Goal: Task Accomplishment & Management: Use online tool/utility

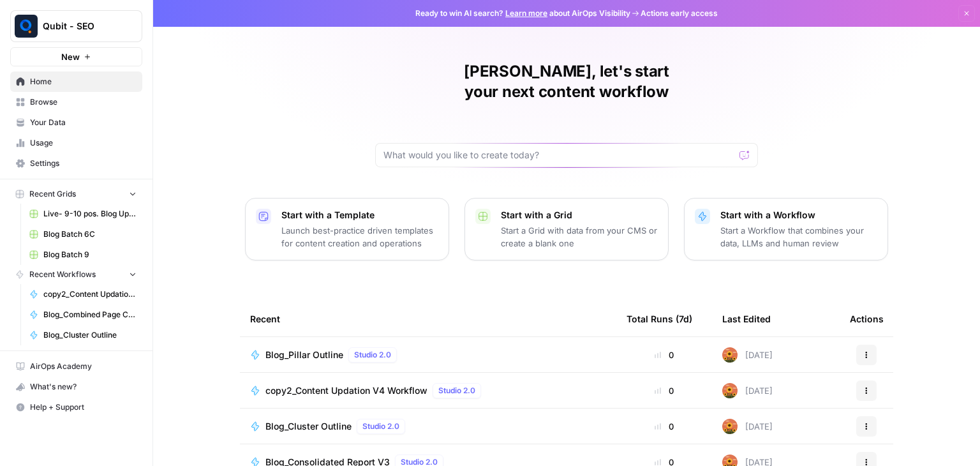
scroll to position [121, 0]
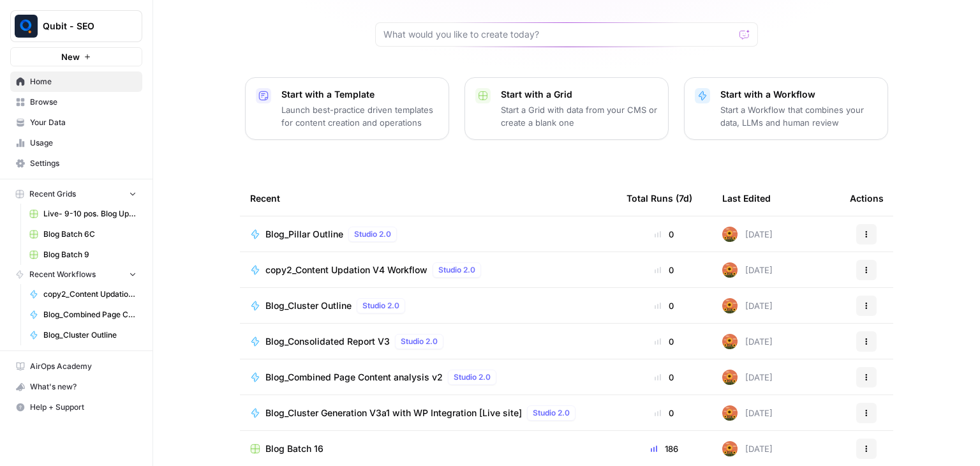
click at [446, 264] on span "Studio 2.0" at bounding box center [456, 269] width 37 height 11
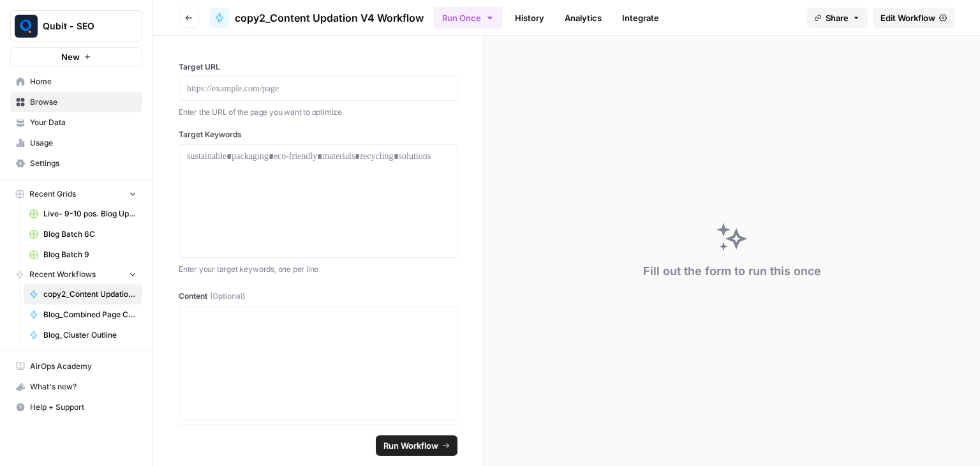
click at [889, 13] on span "Edit Workflow" at bounding box center [907, 17] width 55 height 13
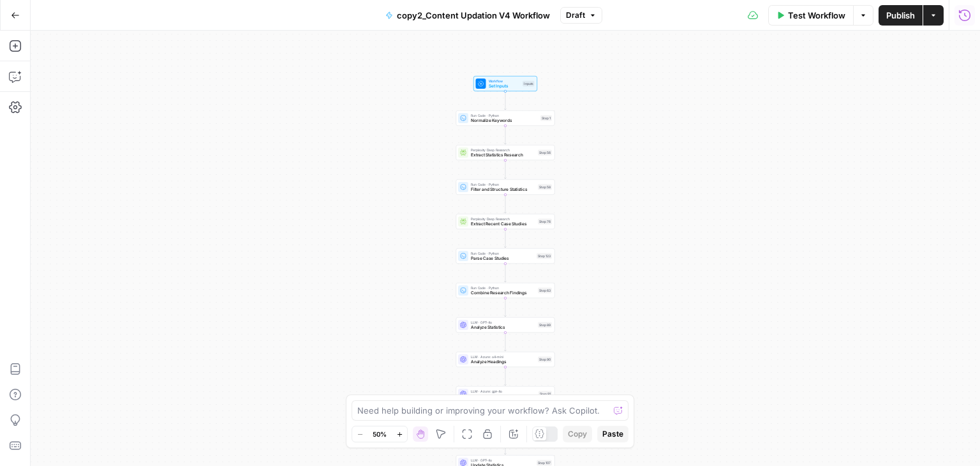
click at [961, 24] on button "Run History" at bounding box center [964, 15] width 20 height 20
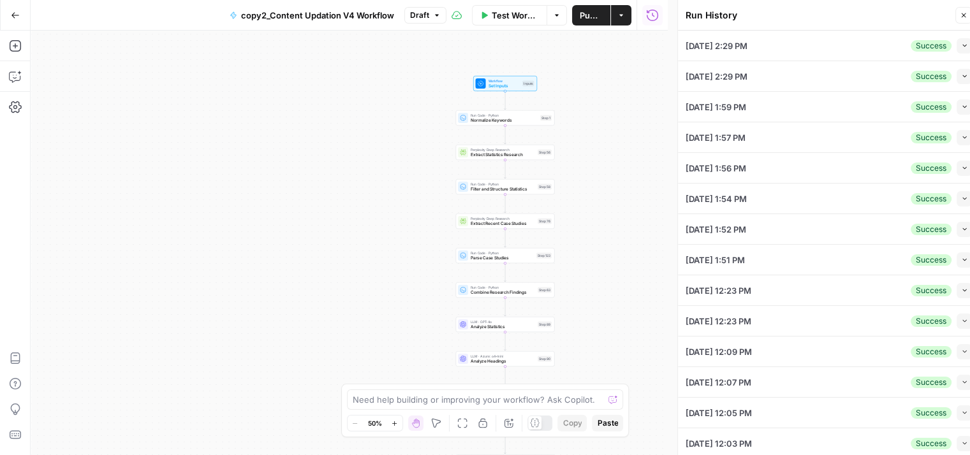
click at [957, 49] on button "Collapse" at bounding box center [964, 45] width 15 height 15
type input "[URL][DOMAIN_NAME]"
type input "---_acf_changed: false_yoast_wpseo_title: 'Connect With Investors: Proven Start…"
type input "Strategies for Connecting with Investors"
type input "889"
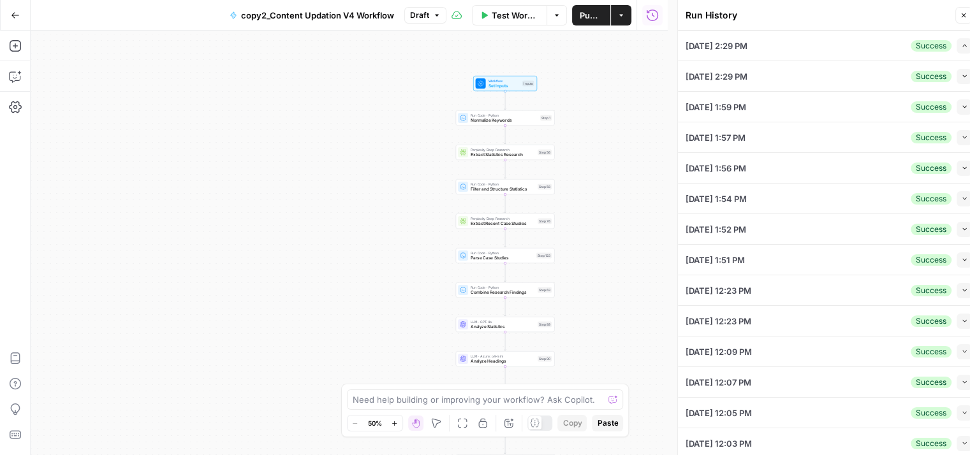
type input "1"
type textarea "connect with investors, how do i connect with top early-stage investors?"
type textarea "<p>Securing the right investors is a critical milestone in a startup&#8217;s jo…"
type textarea "--- faq: - question: What Platforms Connect Startups with Investors? answer: "<…"
type textarea "strategies-for-connecting-with-investors-2"
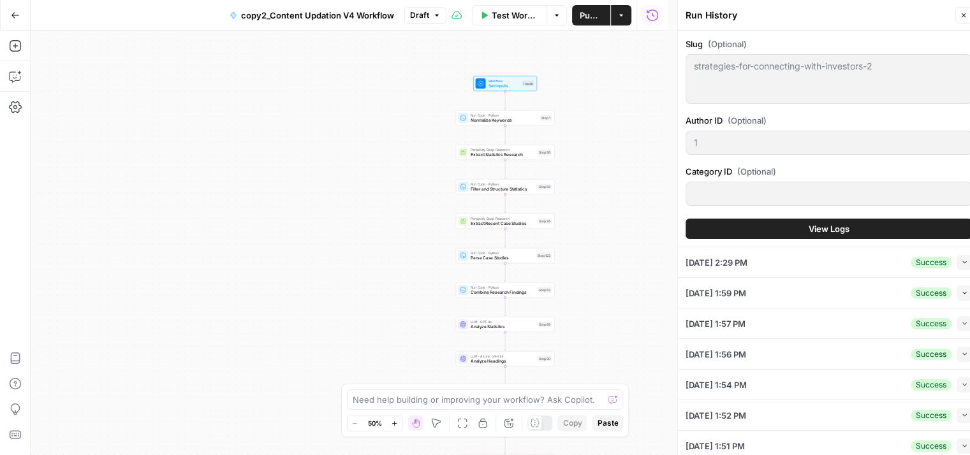
scroll to position [924, 0]
click at [836, 230] on span "View Logs" at bounding box center [829, 228] width 41 height 13
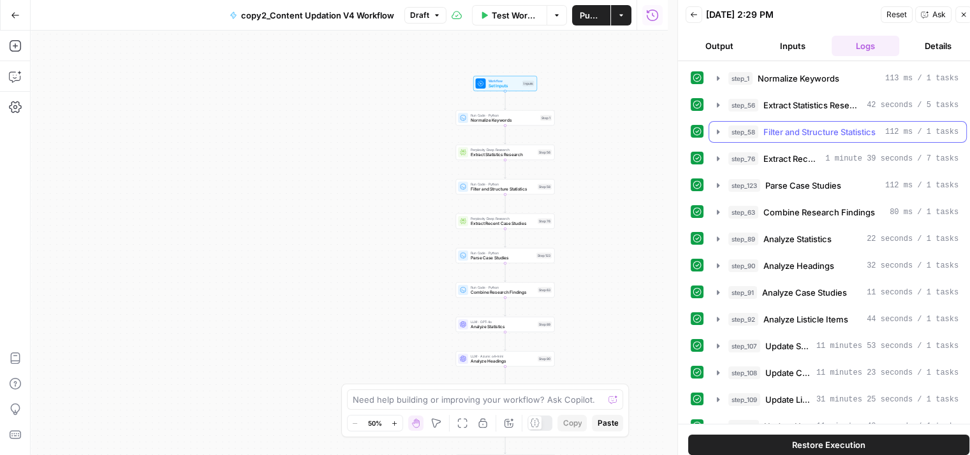
click at [851, 130] on span "Filter and Structure Statistics" at bounding box center [820, 132] width 112 height 13
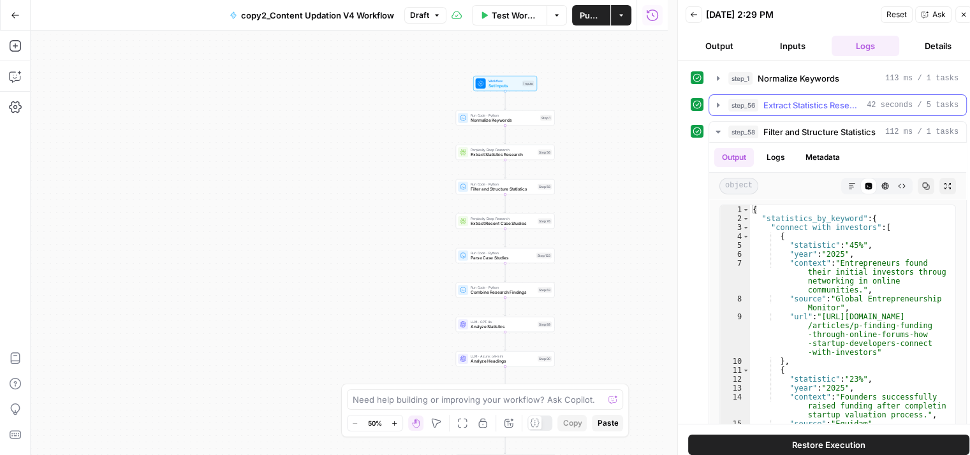
click at [898, 100] on span "42 seconds / 5 tasks" at bounding box center [913, 105] width 92 height 11
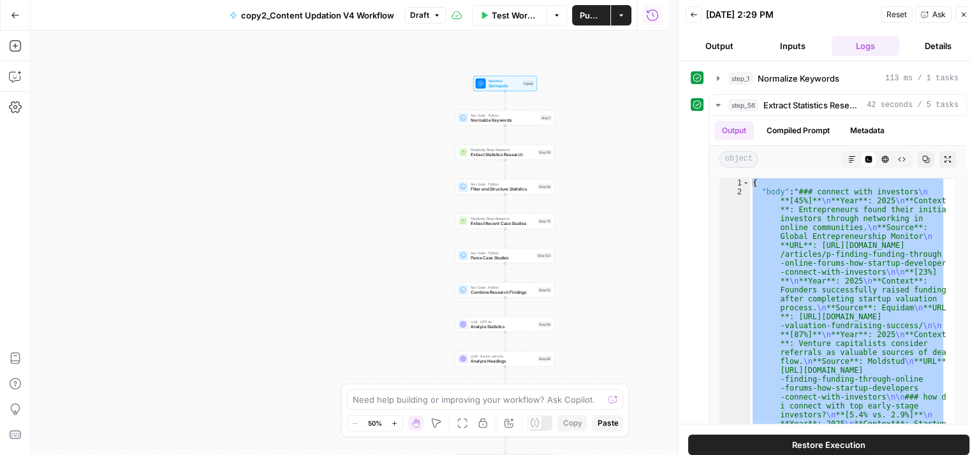
click at [790, 45] on button "Inputs" at bounding box center [792, 46] width 68 height 20
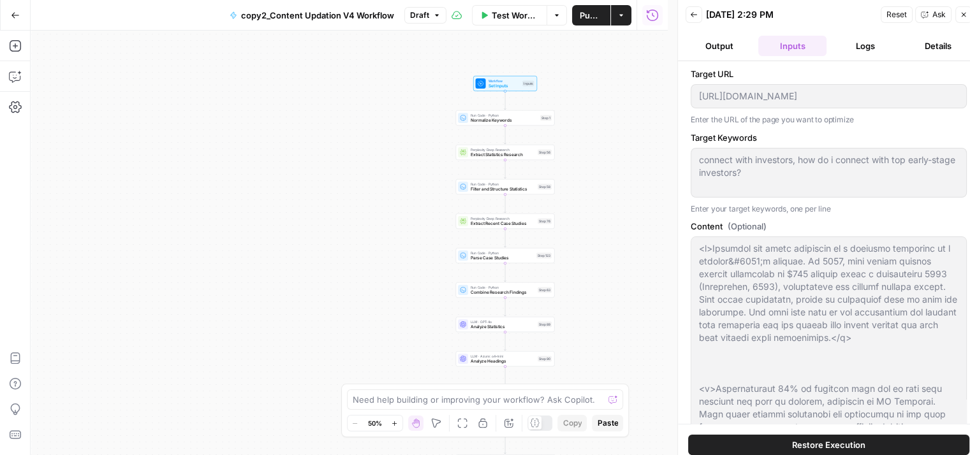
scroll to position [108, 0]
